Goal: Task Accomplishment & Management: Manage account settings

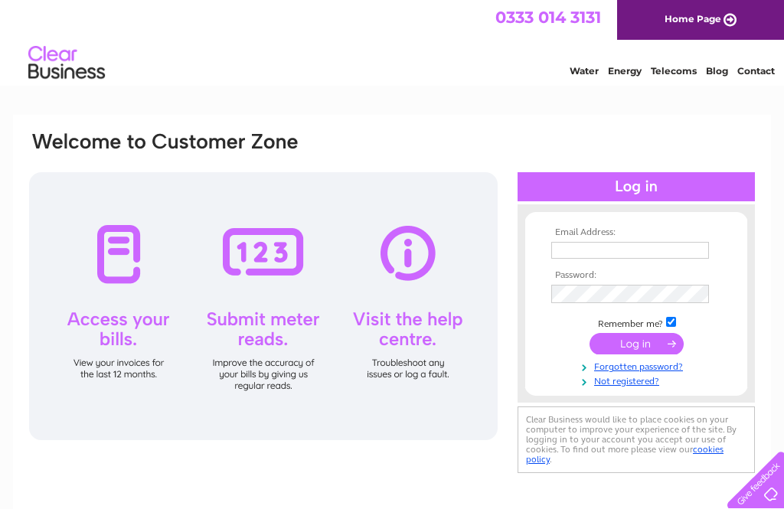
click at [591, 257] on input "text" at bounding box center [631, 250] width 158 height 17
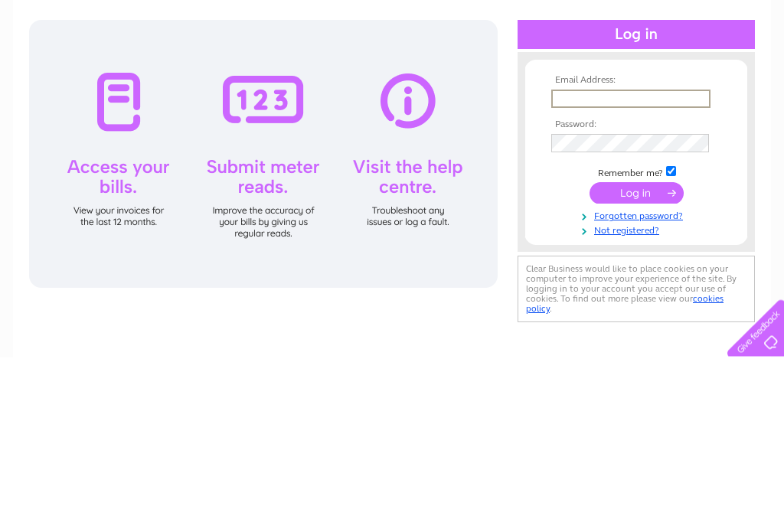
type input "S"
click at [577, 242] on input "text" at bounding box center [631, 251] width 159 height 18
paste input "cabinmuseum@hotmail.co.uk"
type input "cabinmuseum@hotmail.co.uk"
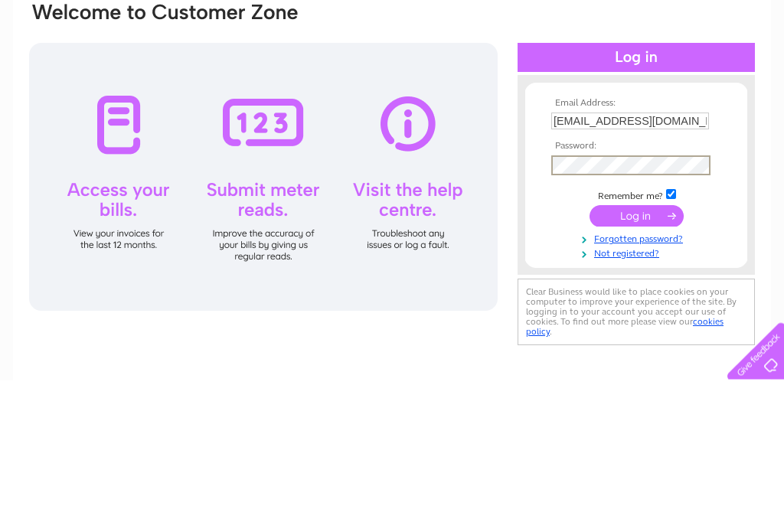
click at [637, 335] on input "submit" at bounding box center [637, 345] width 94 height 21
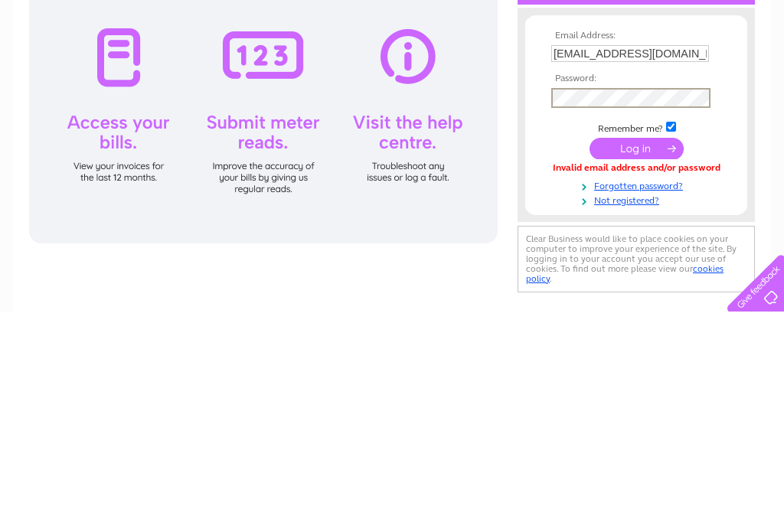
click at [645, 335] on input "submit" at bounding box center [637, 345] width 94 height 21
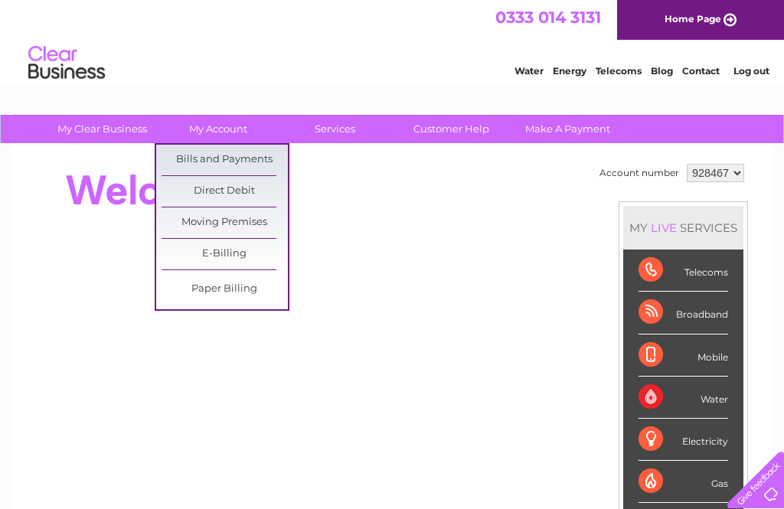
click at [210, 158] on link "Bills and Payments" at bounding box center [225, 160] width 126 height 31
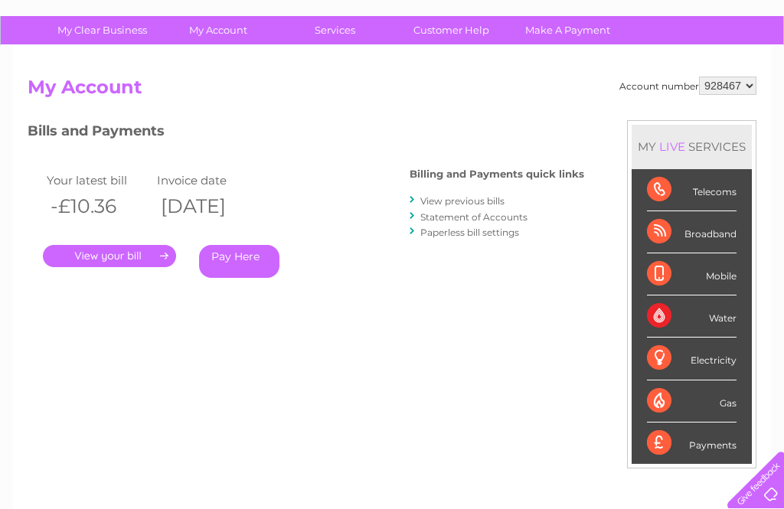
scroll to position [98, 0]
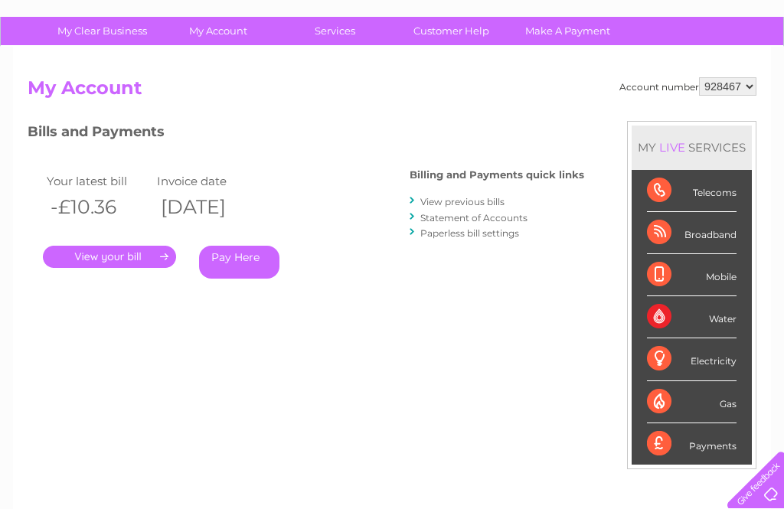
click at [117, 249] on link "." at bounding box center [109, 257] width 133 height 22
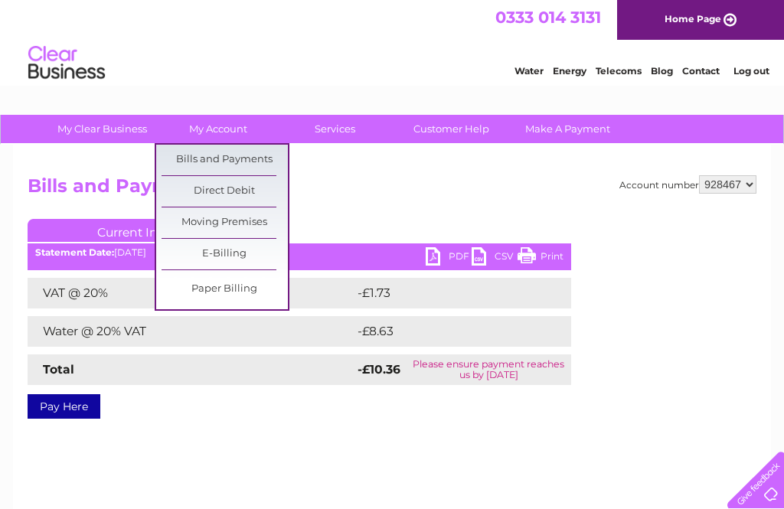
click at [203, 153] on link "Bills and Payments" at bounding box center [225, 160] width 126 height 31
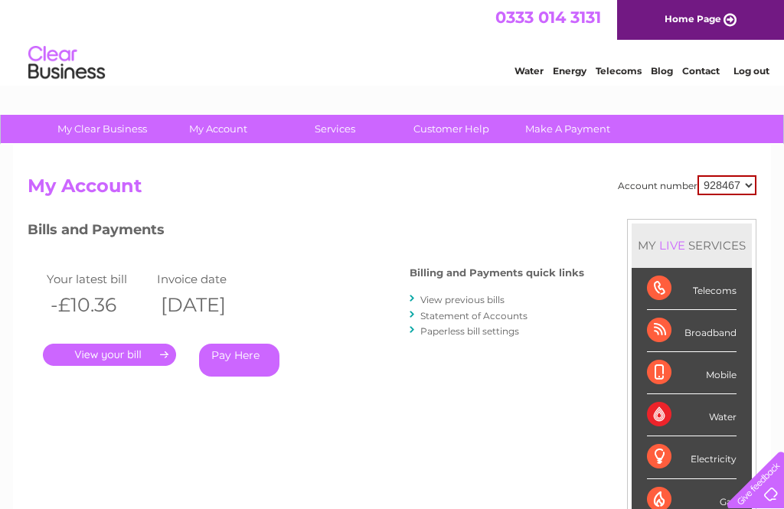
click at [490, 300] on link "View previous bills" at bounding box center [463, 299] width 84 height 11
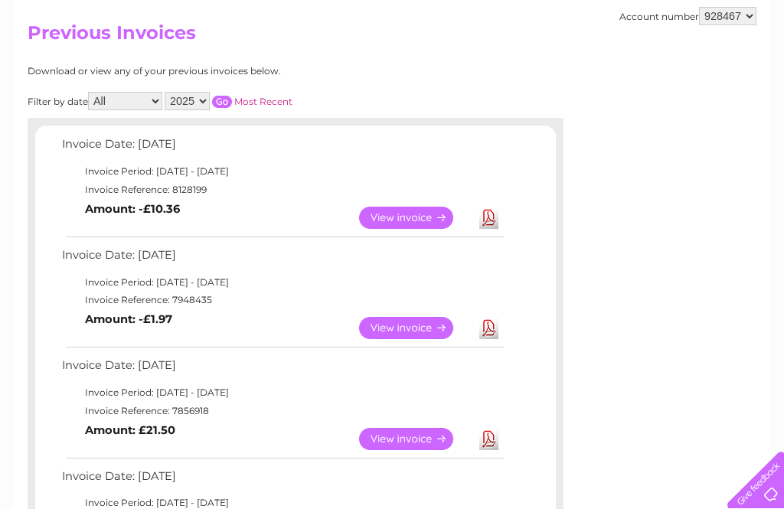
scroll to position [152, 0]
click at [396, 319] on link "View" at bounding box center [415, 329] width 113 height 22
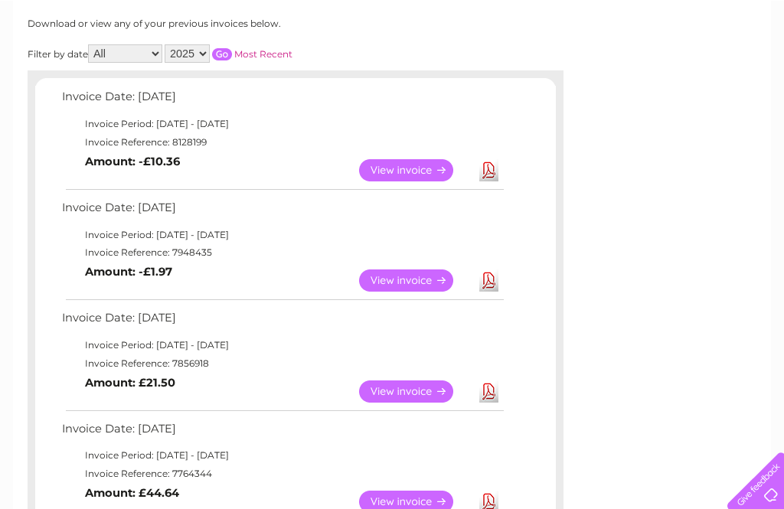
scroll to position [200, 0]
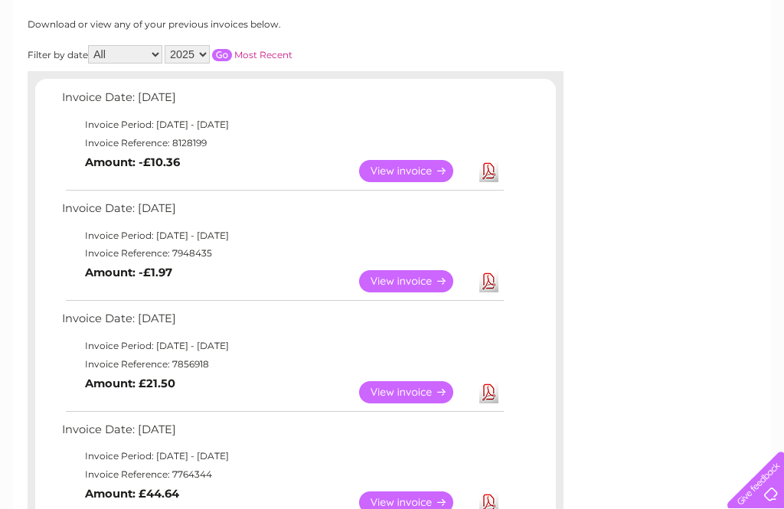
click at [411, 389] on link "View" at bounding box center [415, 392] width 113 height 22
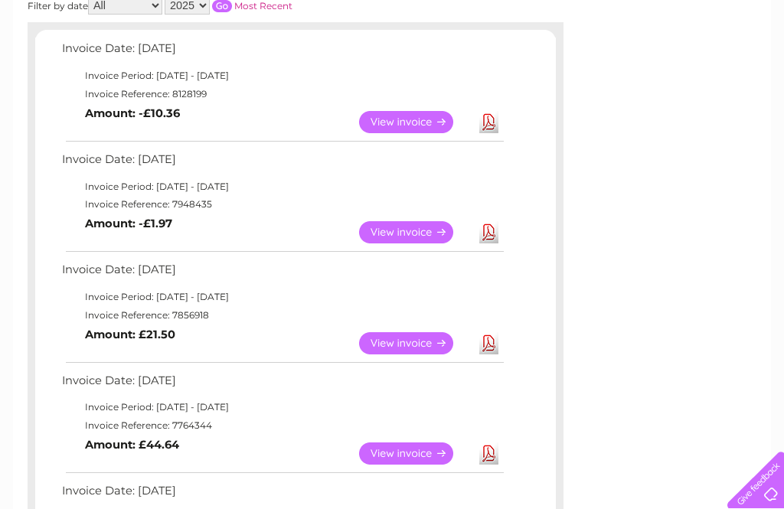
click at [422, 231] on link "View" at bounding box center [415, 232] width 113 height 22
click at [411, 120] on link "View" at bounding box center [415, 122] width 113 height 22
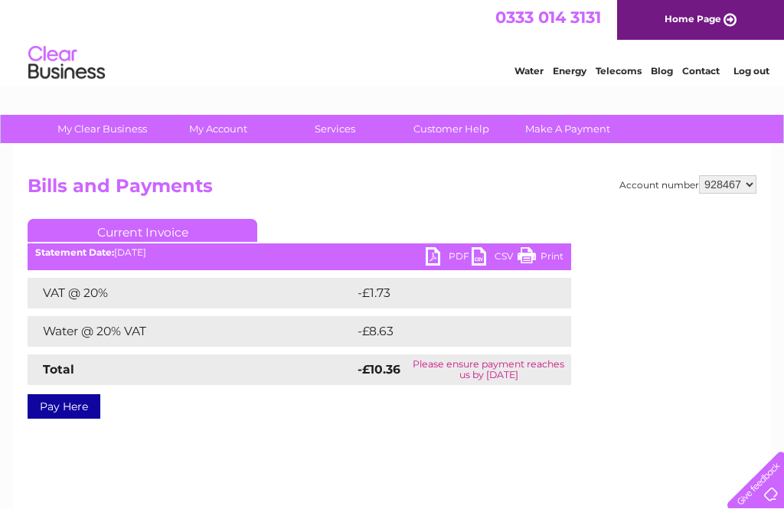
click at [756, 77] on link "Log out" at bounding box center [752, 70] width 36 height 11
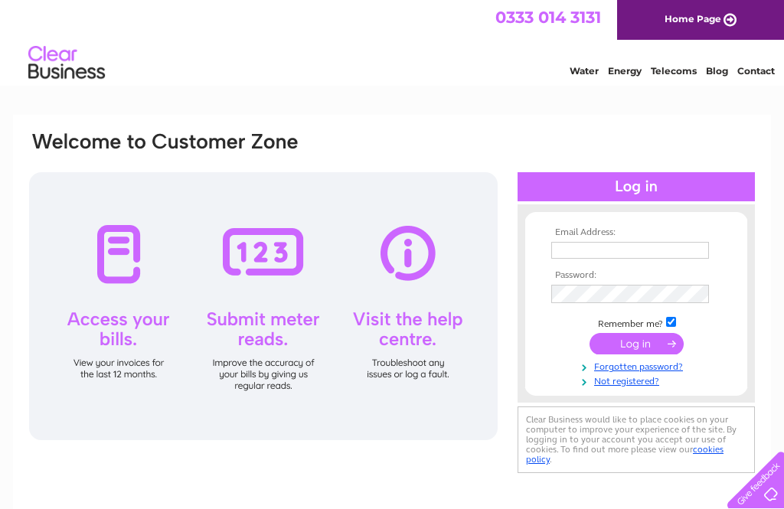
click at [621, 259] on input "text" at bounding box center [631, 250] width 158 height 17
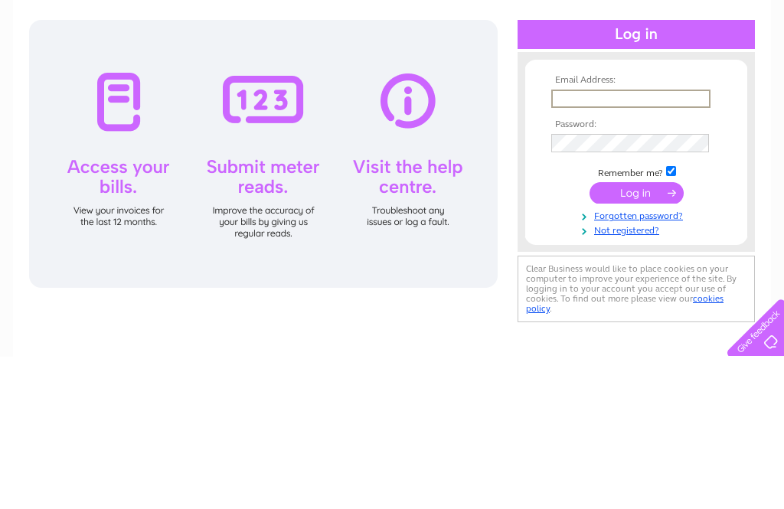
paste input "[EMAIL_ADDRESS][DOMAIN_NAME]"
type input "[EMAIL_ADDRESS][DOMAIN_NAME]"
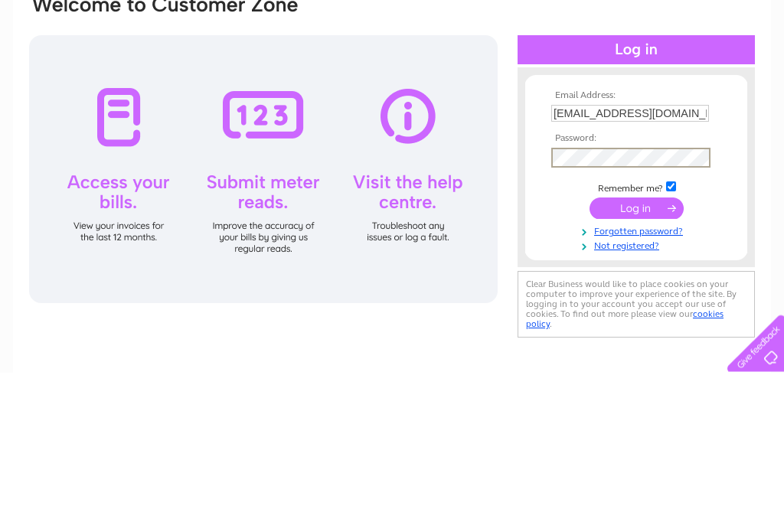
click at [640, 335] on input "submit" at bounding box center [637, 345] width 94 height 21
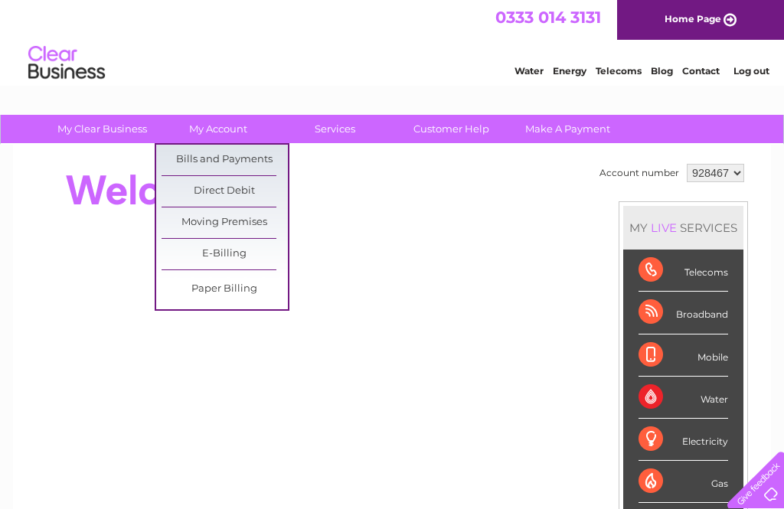
click at [196, 157] on link "Bills and Payments" at bounding box center [225, 160] width 126 height 31
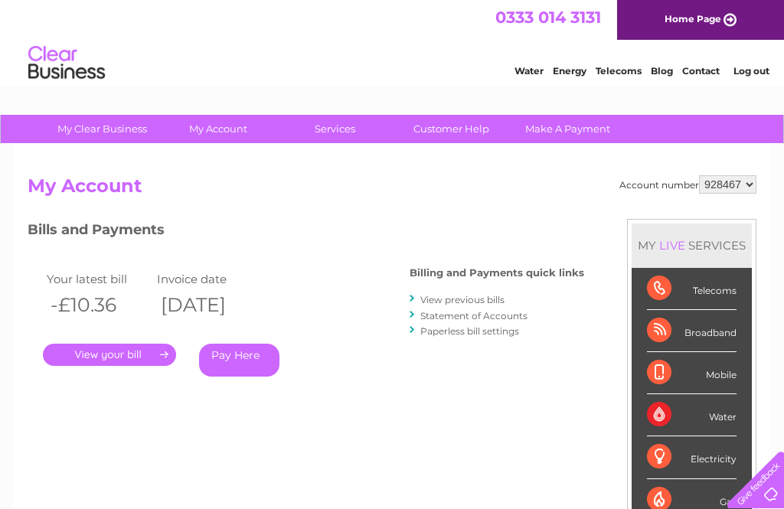
click at [468, 297] on link "View previous bills" at bounding box center [463, 299] width 84 height 11
